Goal: Information Seeking & Learning: Understand process/instructions

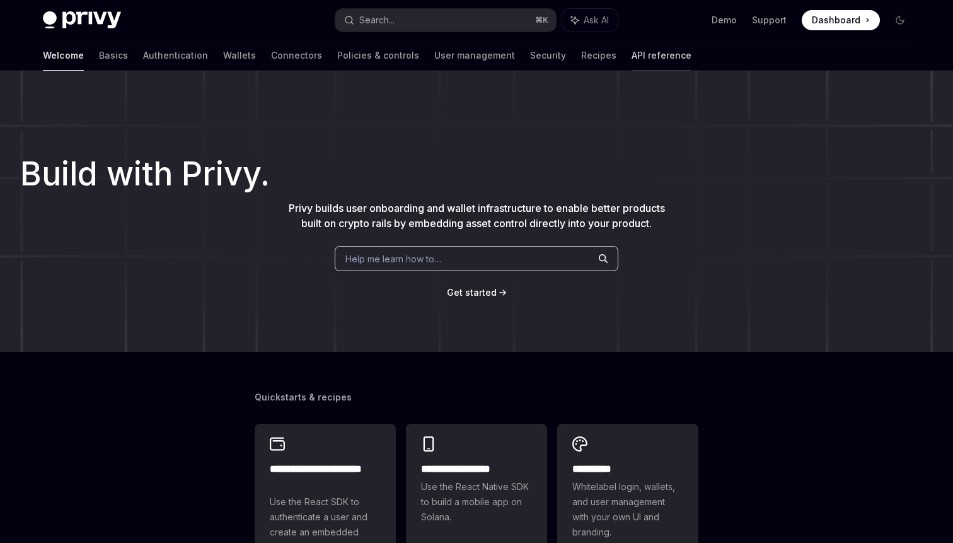
click at [632, 57] on link "API reference" at bounding box center [662, 55] width 60 height 30
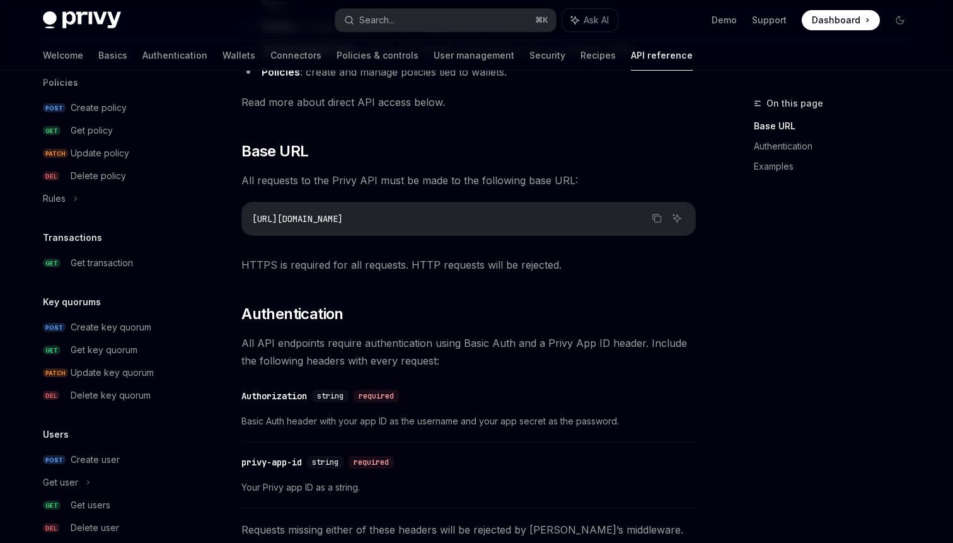
scroll to position [760, 0]
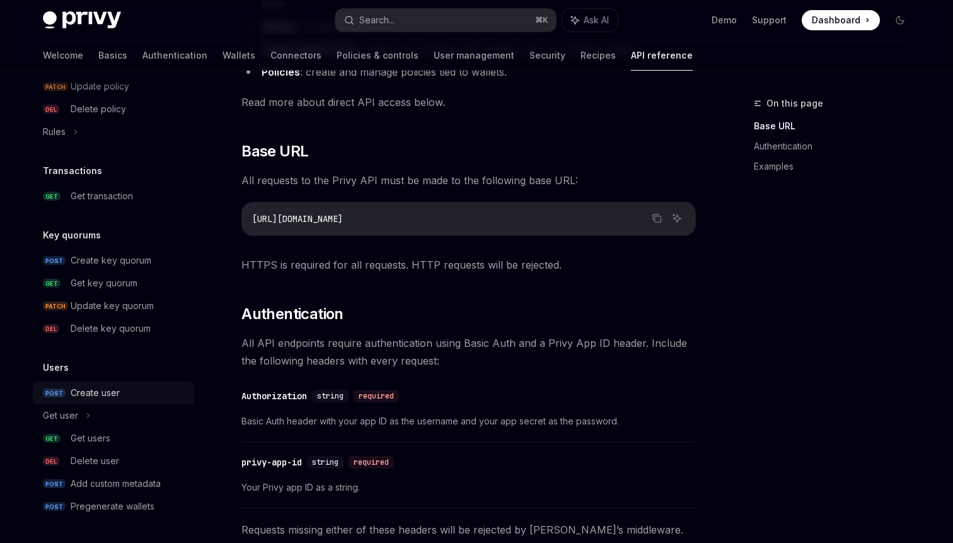
click at [90, 392] on div "Create user" at bounding box center [95, 392] width 49 height 15
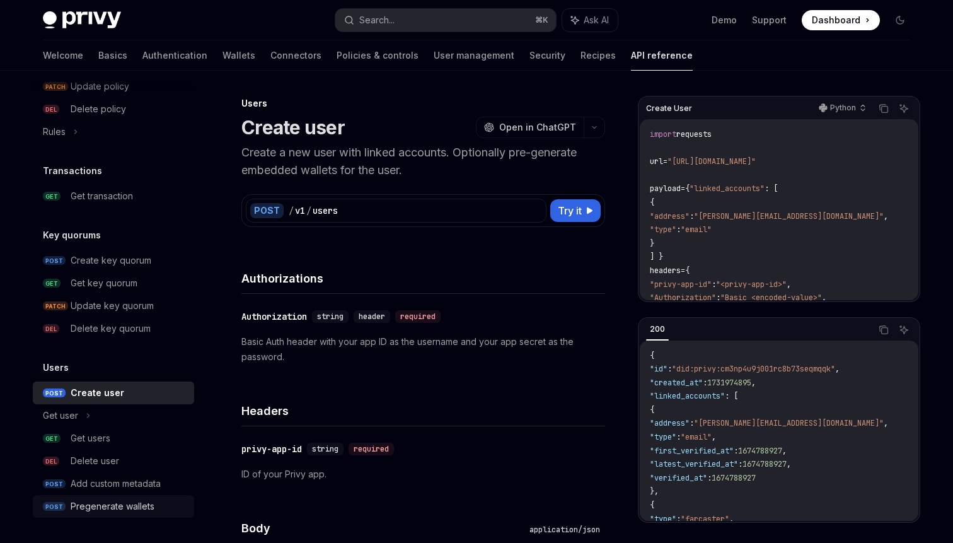
click at [102, 511] on div "Pregenerate wallets" at bounding box center [113, 506] width 84 height 15
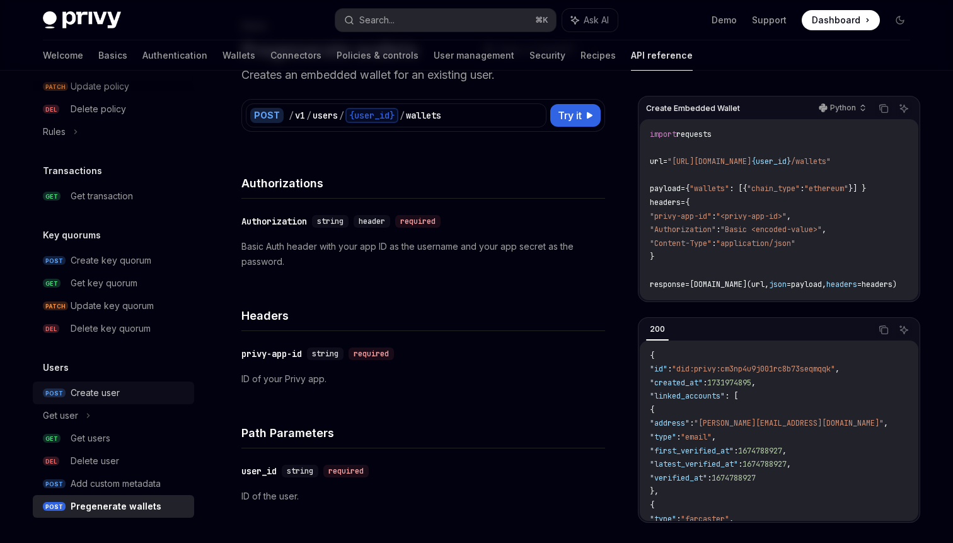
scroll to position [76, 0]
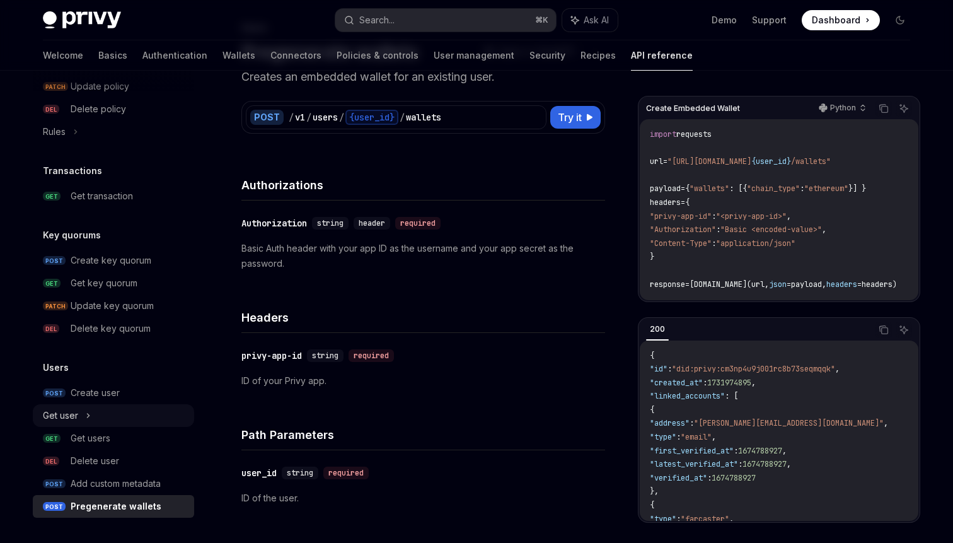
click at [88, 417] on icon at bounding box center [89, 416] width 2 height 4
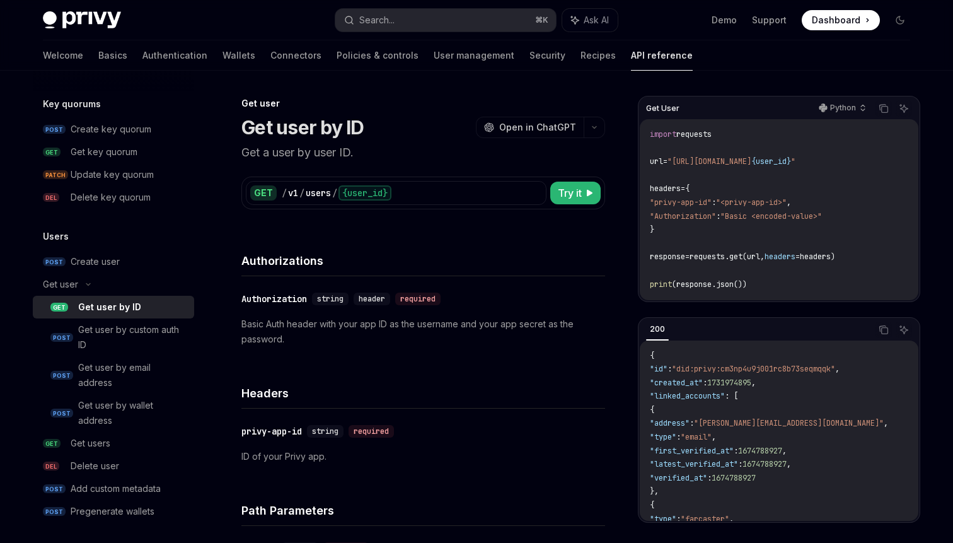
scroll to position [892, 0]
click at [86, 285] on icon at bounding box center [88, 283] width 15 height 5
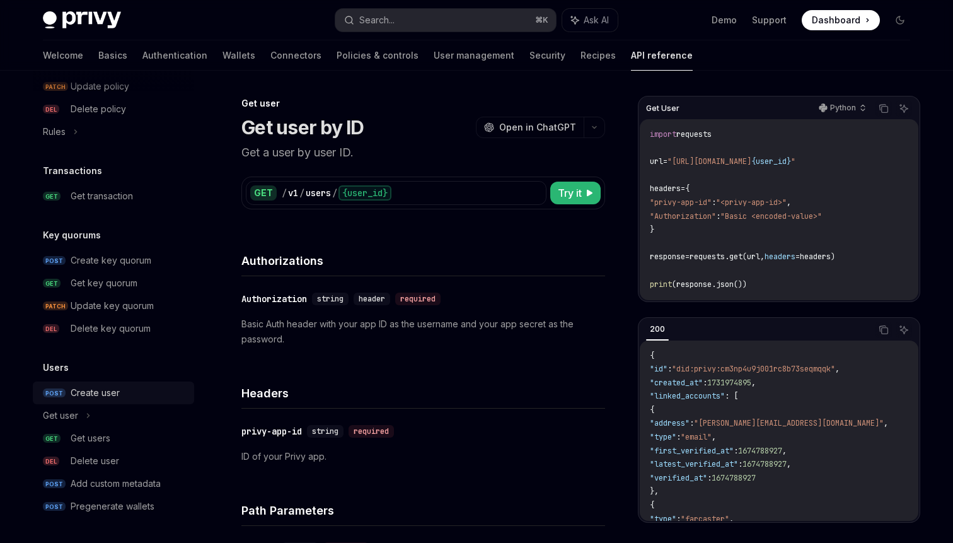
click at [83, 398] on div "Create user" at bounding box center [95, 392] width 49 height 15
type textarea "*"
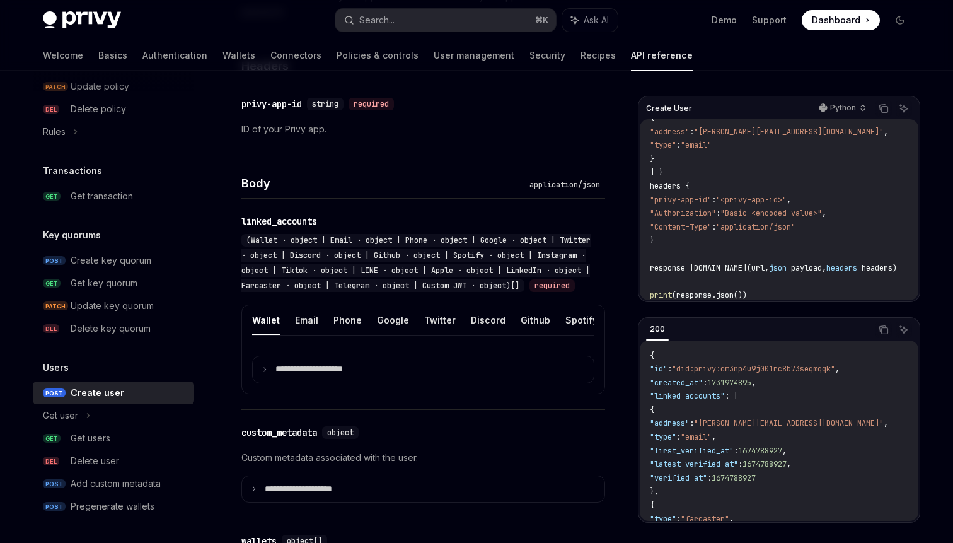
scroll to position [87, 0]
click at [851, 105] on p "Python" at bounding box center [843, 108] width 26 height 10
click at [808, 130] on div "cURL" at bounding box center [819, 131] width 66 height 10
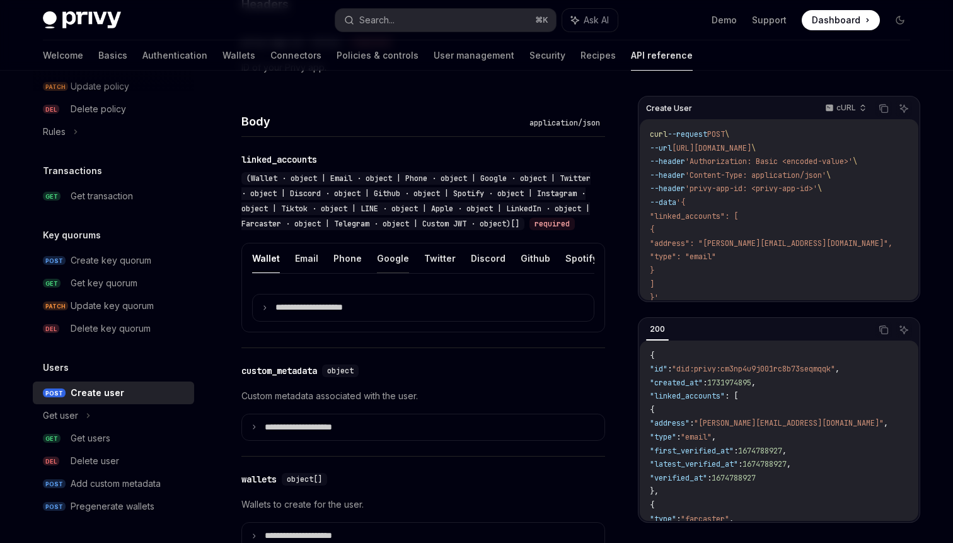
scroll to position [409, 0]
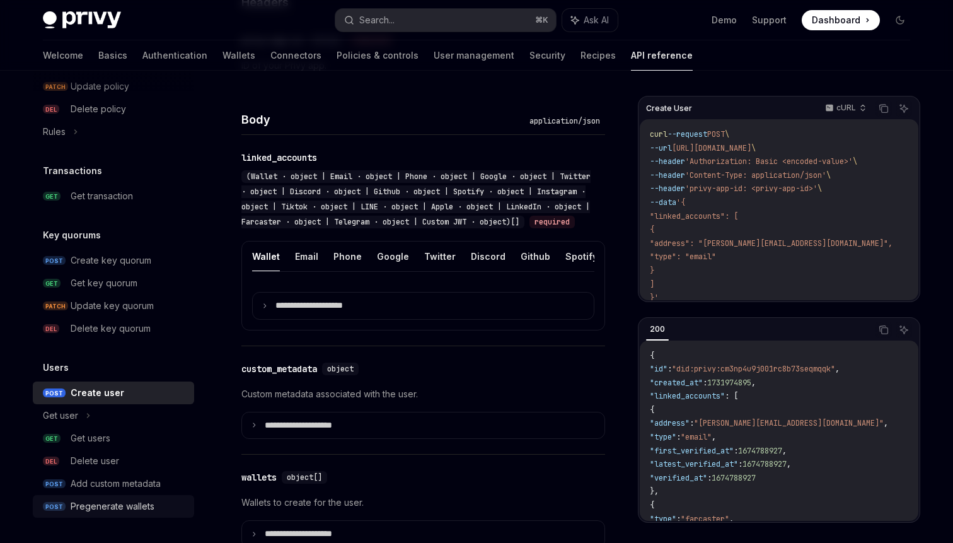
click at [134, 508] on div "Pregenerate wallets" at bounding box center [113, 506] width 84 height 15
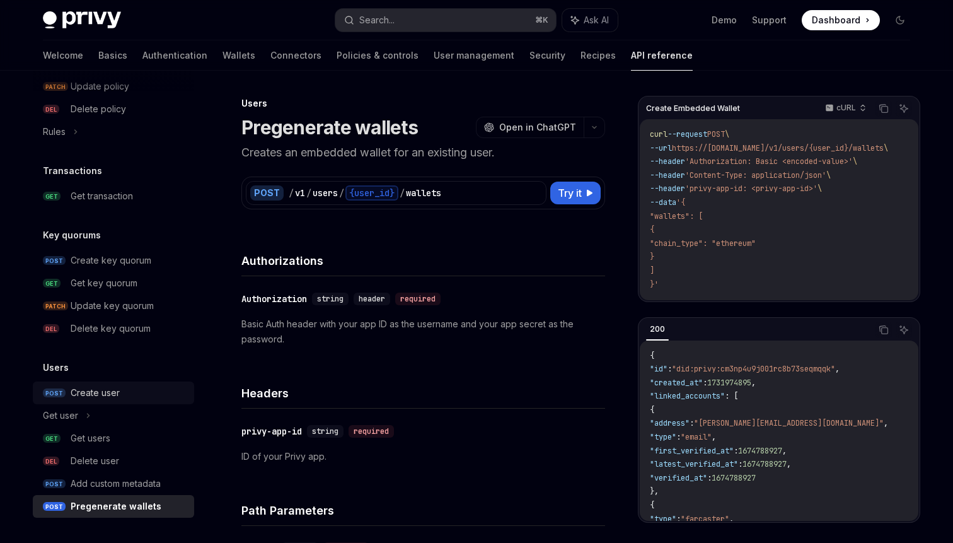
click at [113, 393] on div "Create user" at bounding box center [95, 392] width 49 height 15
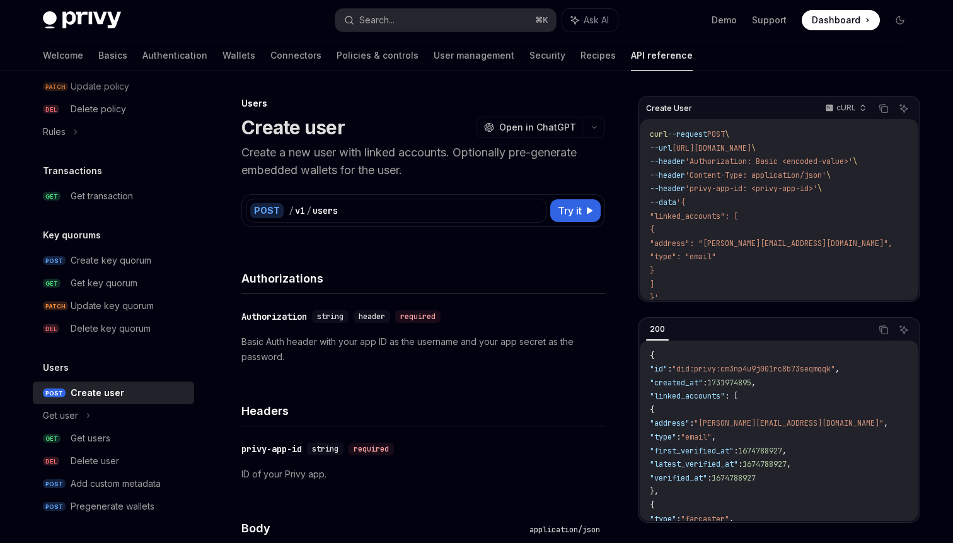
type textarea "*"
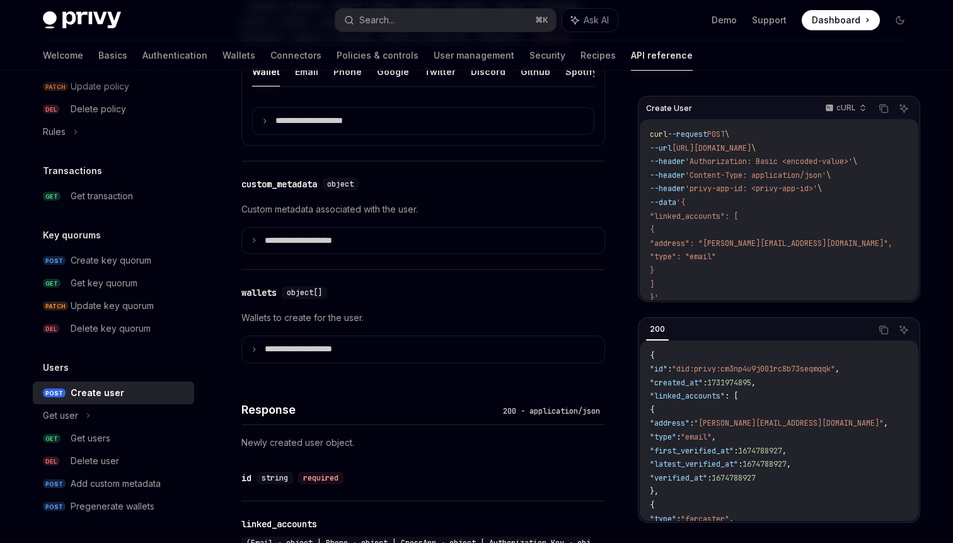
scroll to position [592, 0]
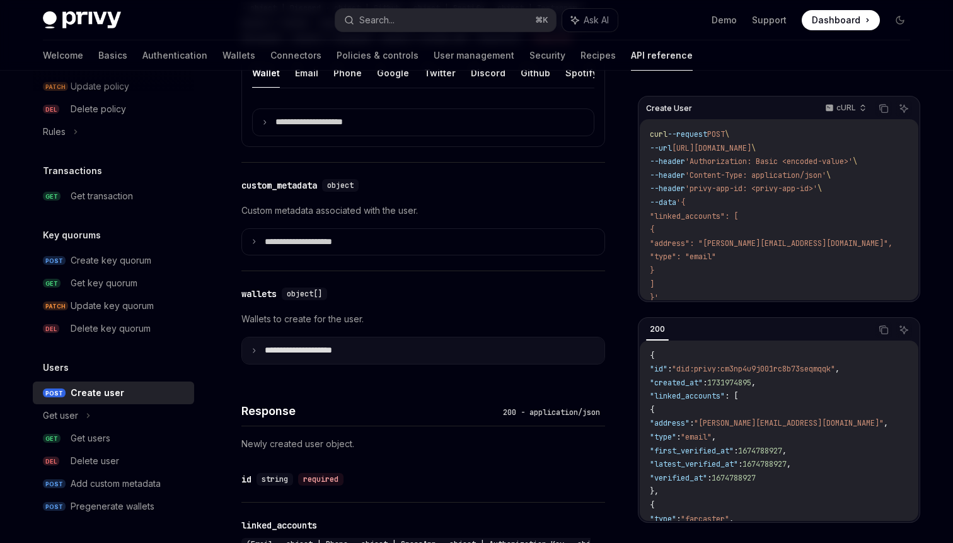
click at [281, 356] on p "**********" at bounding box center [309, 350] width 88 height 11
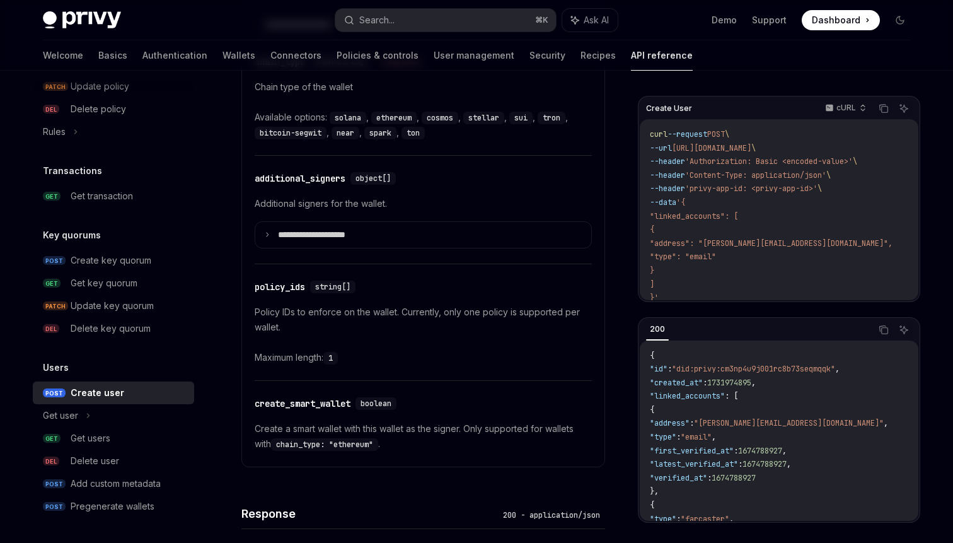
scroll to position [920, 0]
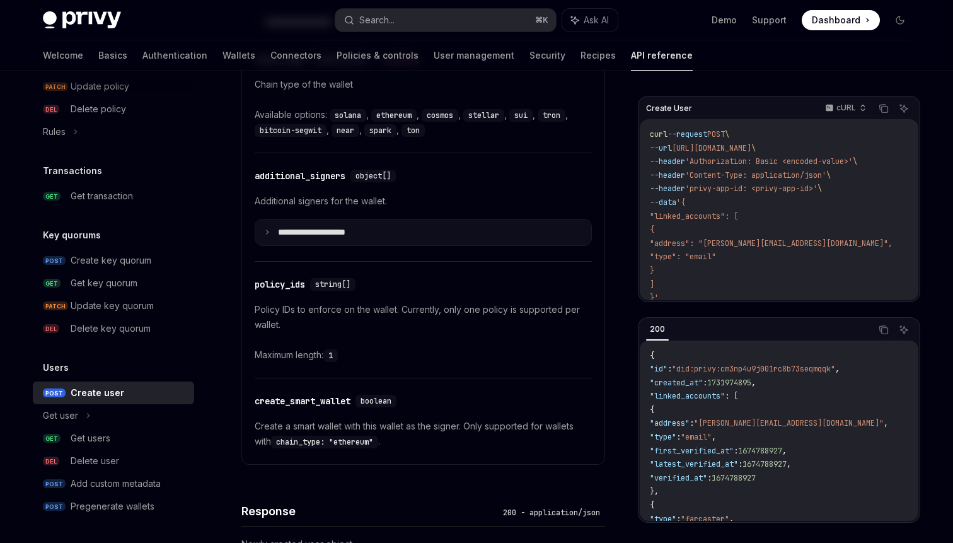
click at [373, 246] on summary "**********" at bounding box center [423, 232] width 336 height 26
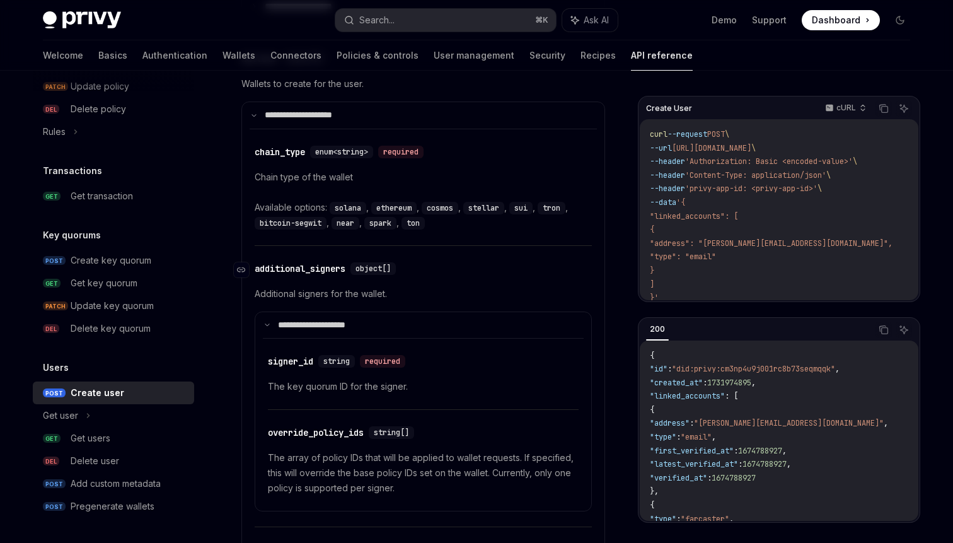
scroll to position [830, 0]
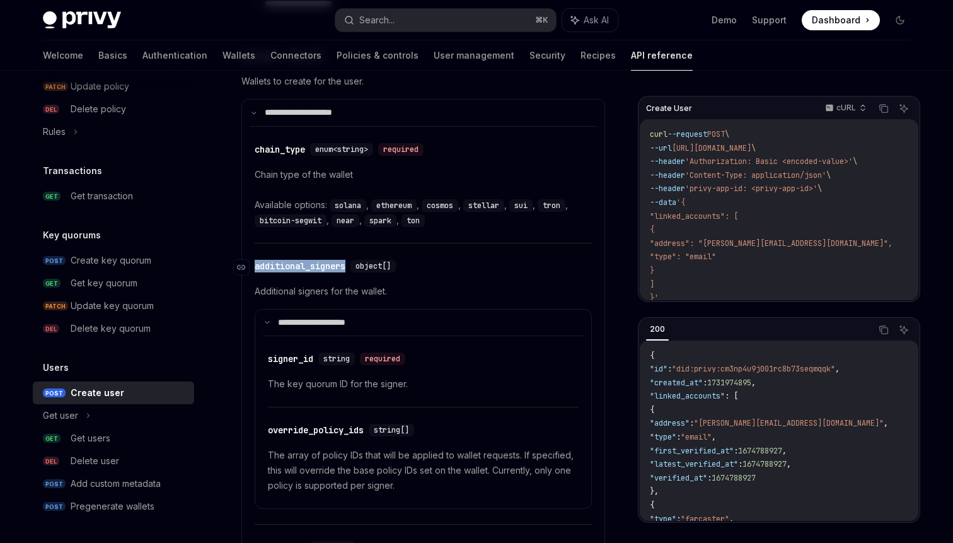
drag, startPoint x: 352, startPoint y: 282, endPoint x: 257, endPoint y: 281, distance: 95.9
click at [257, 272] on div "​ additional_signers object[]" at bounding box center [328, 266] width 146 height 13
copy div "additional_signers"
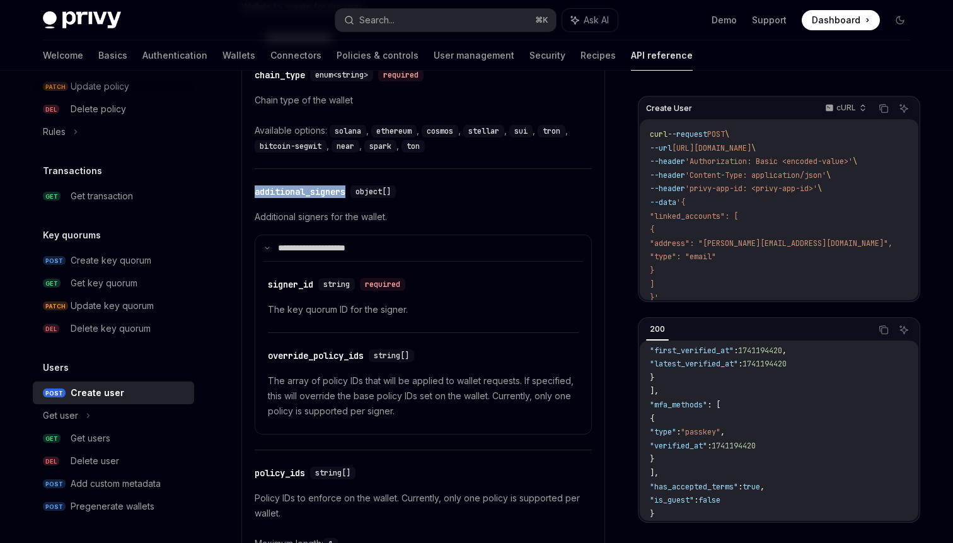
scroll to position [916, 0]
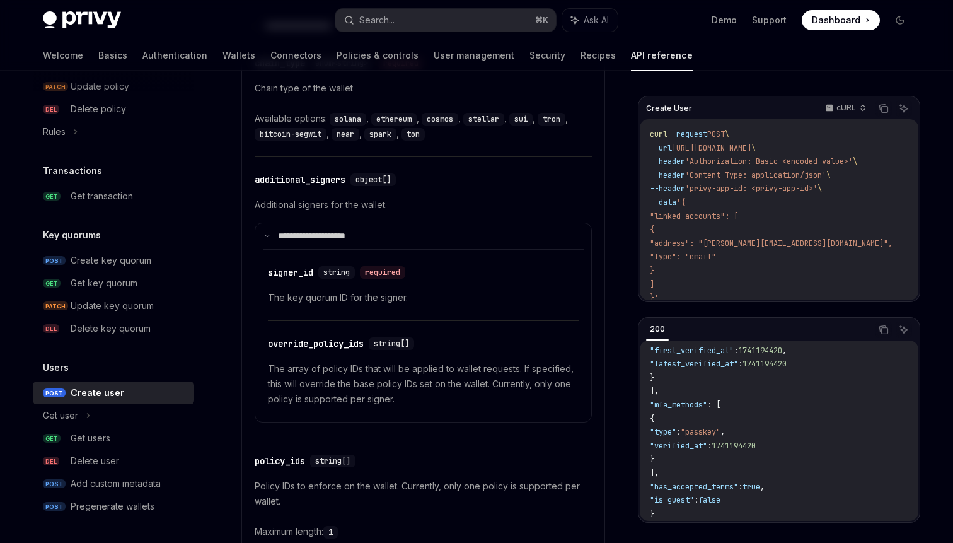
click at [486, 302] on div "​ signer_id string required The key quorum ID for the signer." at bounding box center [423, 285] width 311 height 71
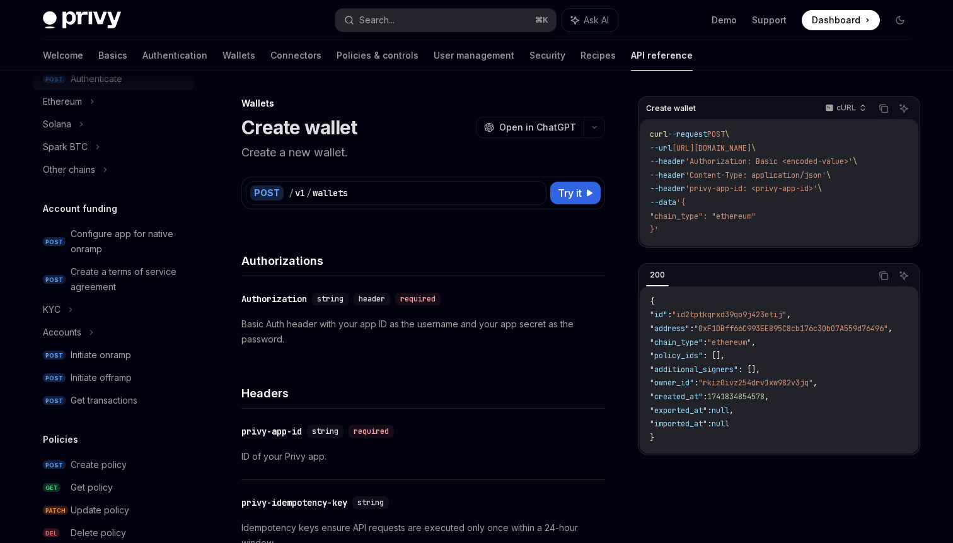
scroll to position [400, 0]
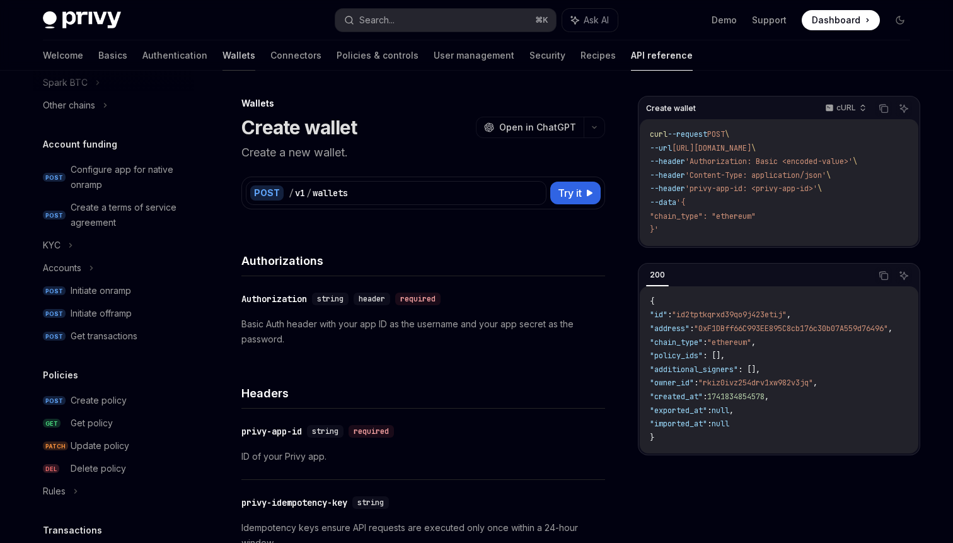
click at [223, 57] on link "Wallets" at bounding box center [239, 55] width 33 height 30
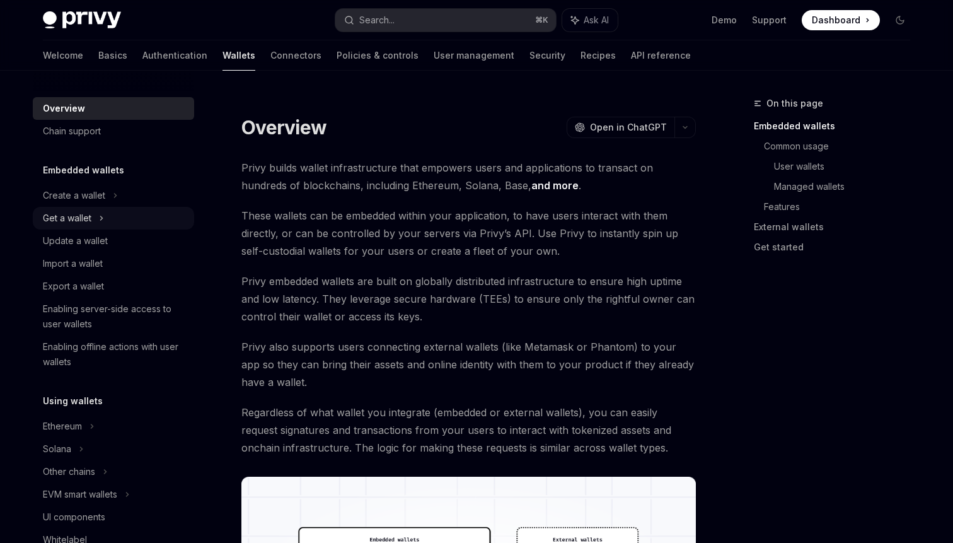
click at [87, 222] on div "Get a wallet" at bounding box center [67, 218] width 49 height 15
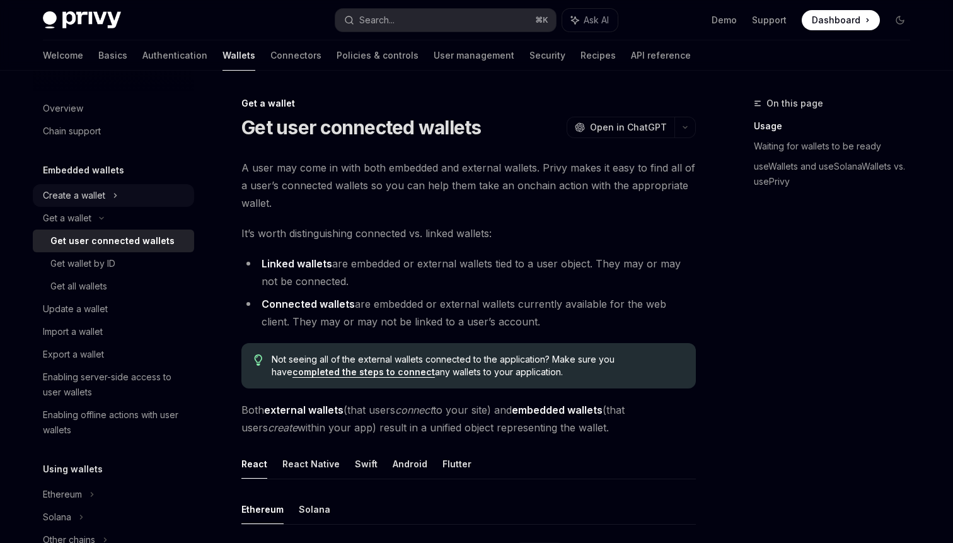
click at [122, 201] on div "Create a wallet" at bounding box center [113, 195] width 161 height 23
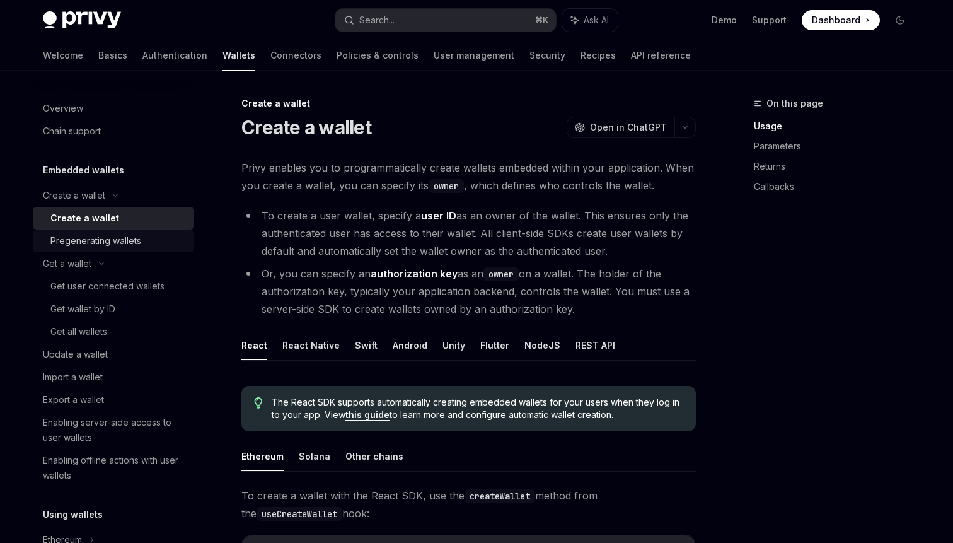
click at [105, 238] on div "Pregenerating wallets" at bounding box center [95, 240] width 91 height 15
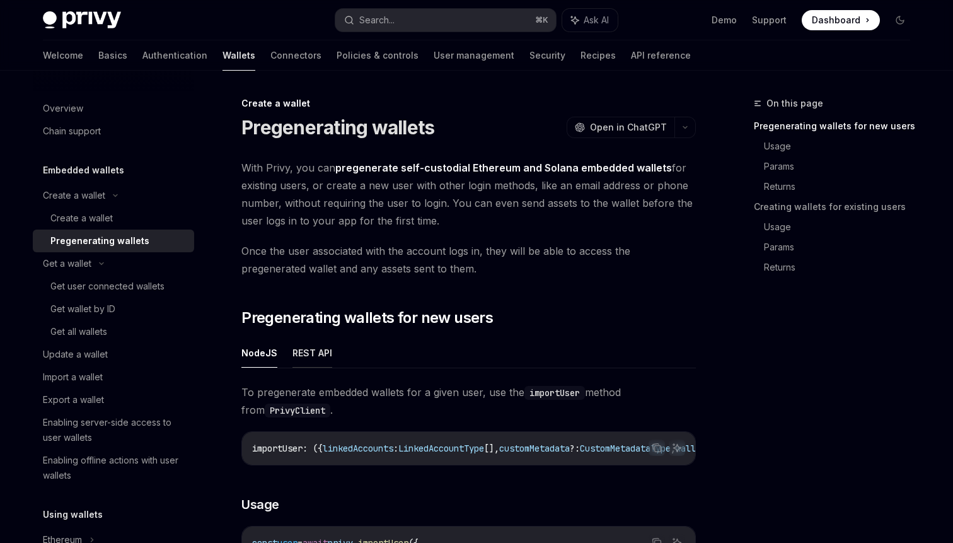
click at [320, 356] on button "REST API" at bounding box center [313, 353] width 40 height 30
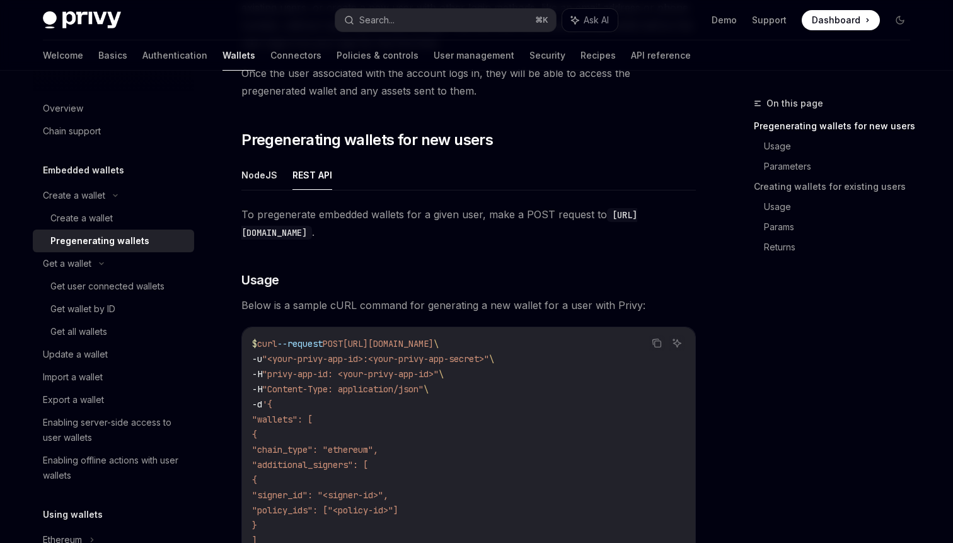
scroll to position [31, 0]
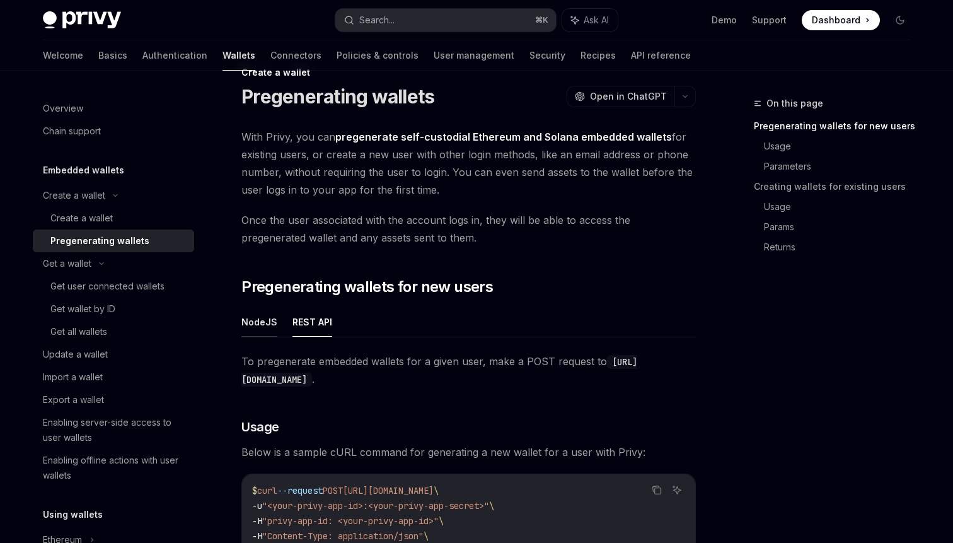
click at [252, 326] on button "NodeJS" at bounding box center [260, 322] width 36 height 30
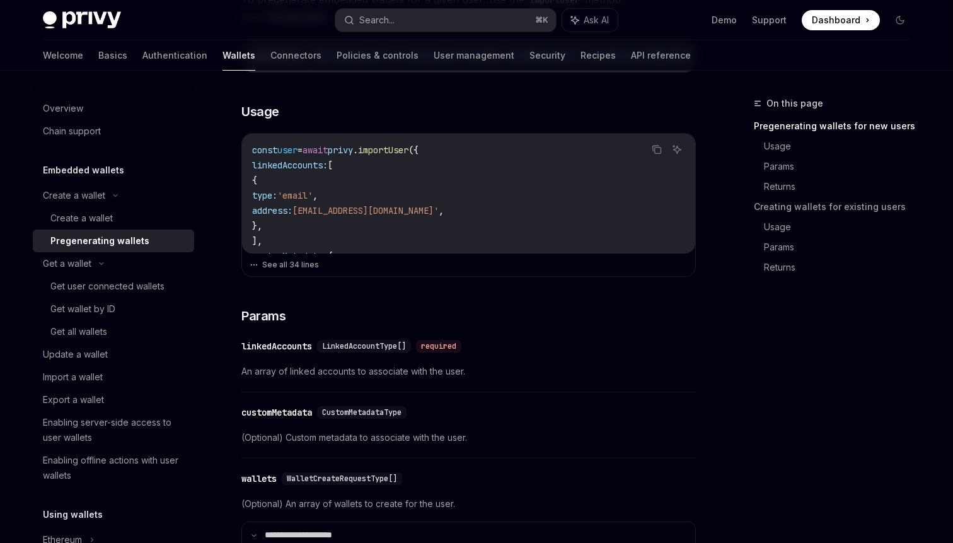
scroll to position [394, 0]
click at [300, 266] on button "See all 34 lines" at bounding box center [469, 264] width 438 height 18
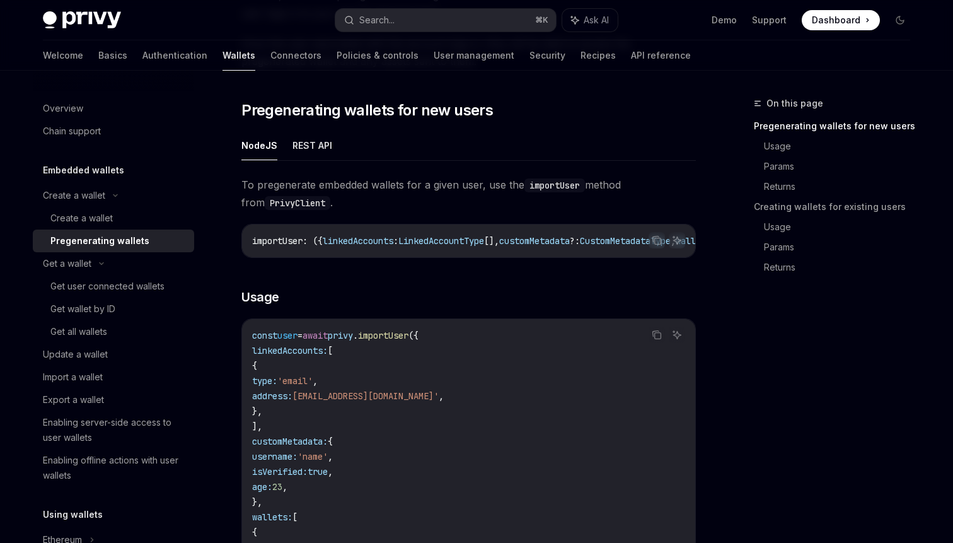
scroll to position [174, 0]
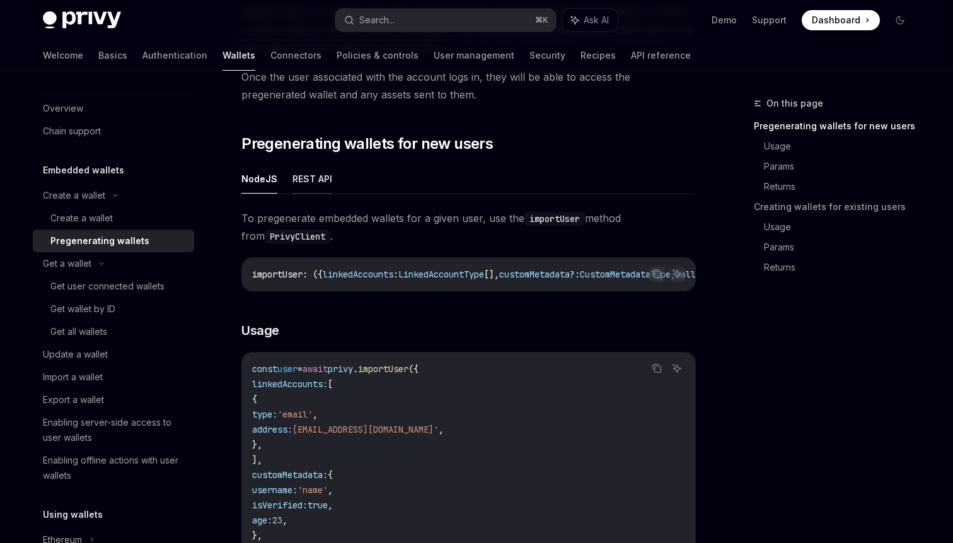
click at [305, 185] on button "REST API" at bounding box center [313, 179] width 40 height 30
type textarea "*"
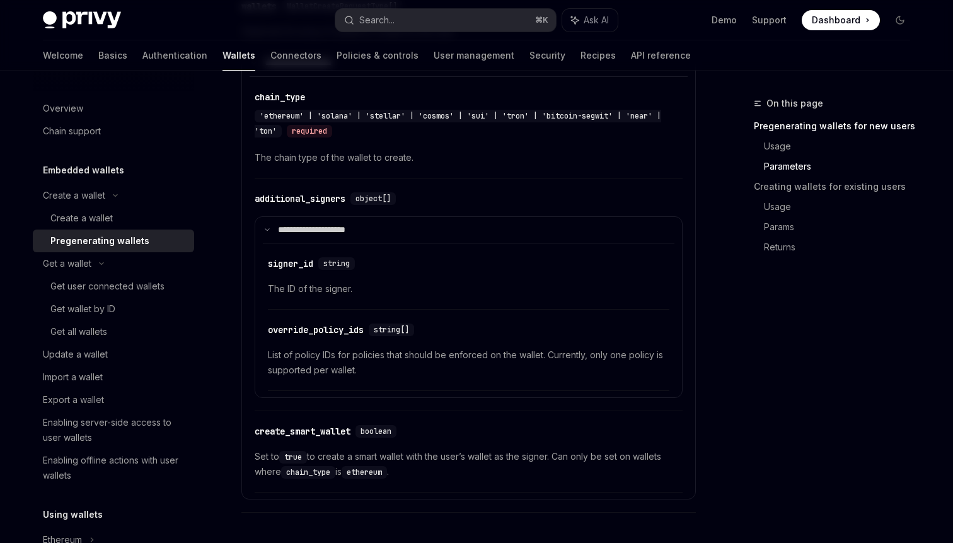
scroll to position [1539, 0]
